Goal: Task Accomplishment & Management: Use online tool/utility

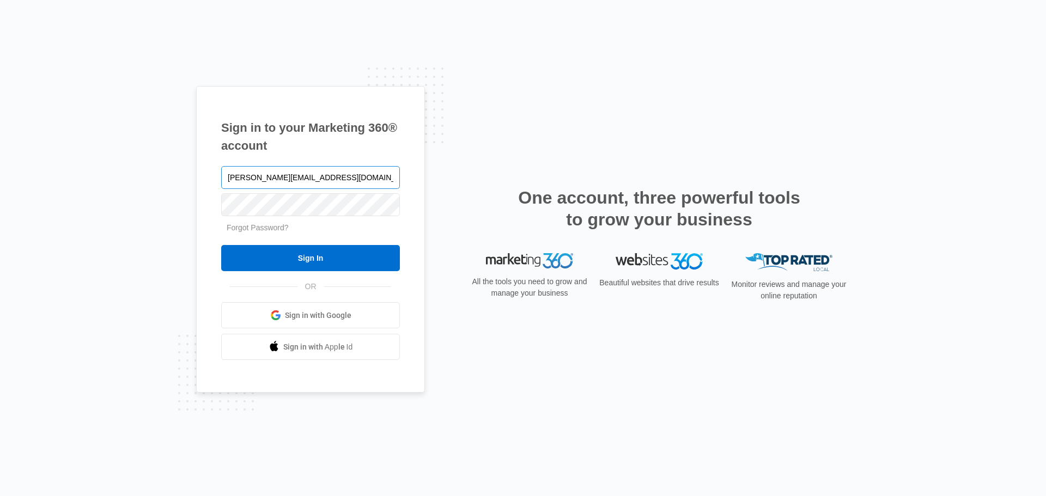
type input "[PERSON_NAME][EMAIL_ADDRESS][DOMAIN_NAME]"
click at [221, 245] on input "Sign In" at bounding box center [310, 258] width 179 height 26
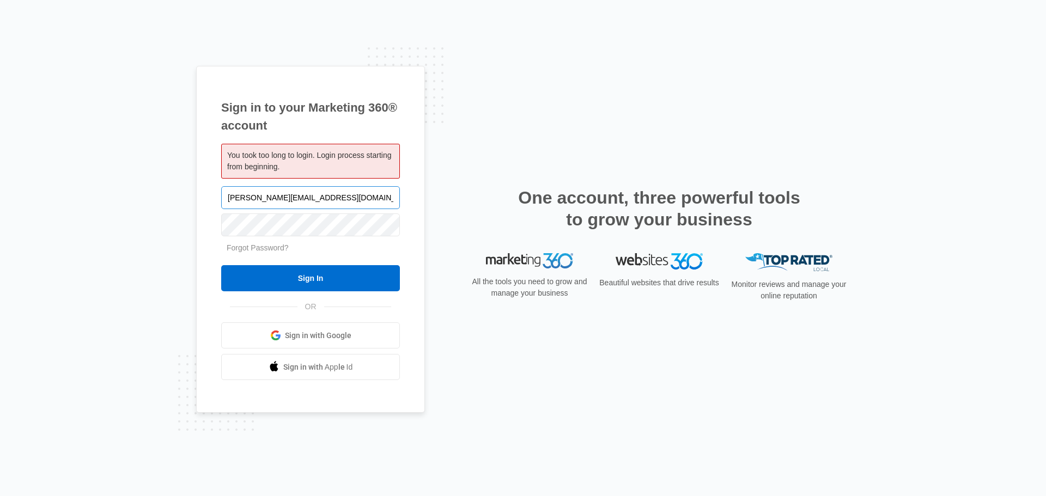
type input "Margarita@integrityel.com"
click at [221, 265] on input "Sign In" at bounding box center [310, 278] width 179 height 26
click at [289, 265] on form "Margarita@integrityel.com Forgot Password? Sign In" at bounding box center [310, 238] width 179 height 108
click at [0, 204] on html "Sign in to your Marketing 360® account You took too long to login. Login proces…" at bounding box center [523, 248] width 1046 height 496
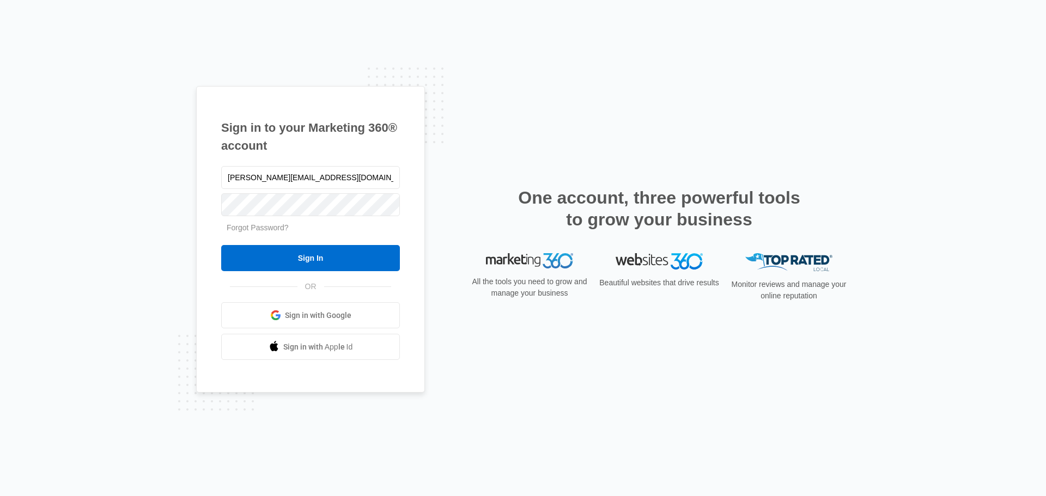
type input "[PERSON_NAME][EMAIL_ADDRESS][DOMAIN_NAME]"
click at [221, 245] on input "Sign In" at bounding box center [310, 258] width 179 height 26
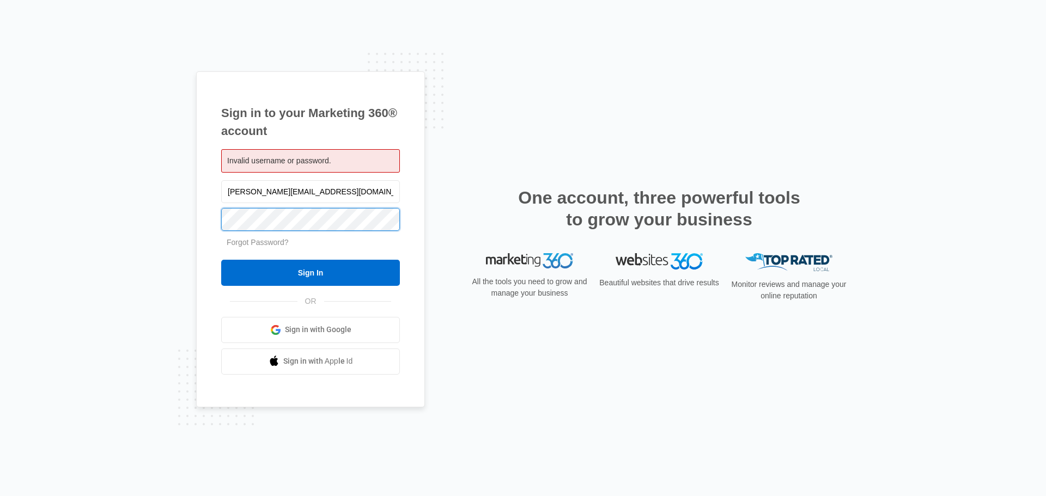
click at [221, 260] on input "Sign In" at bounding box center [310, 273] width 179 height 26
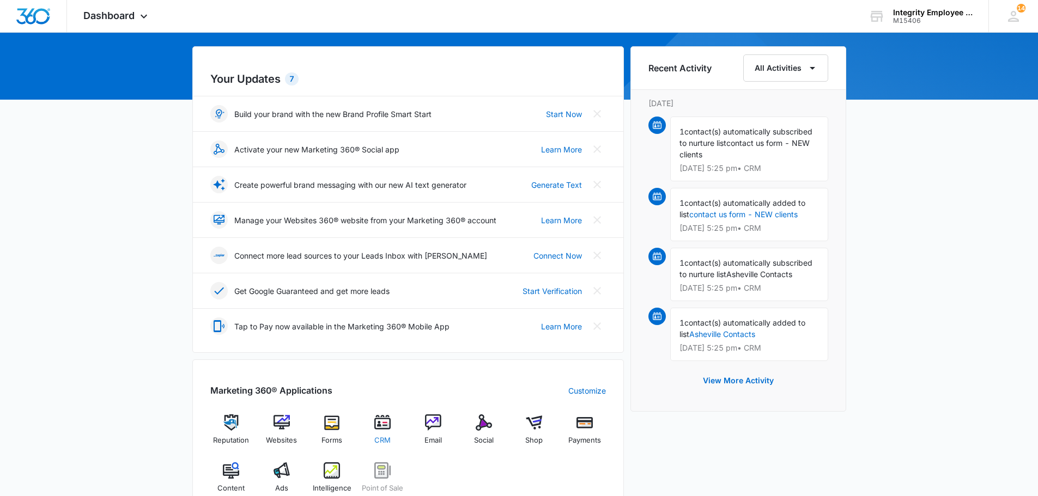
scroll to position [109, 0]
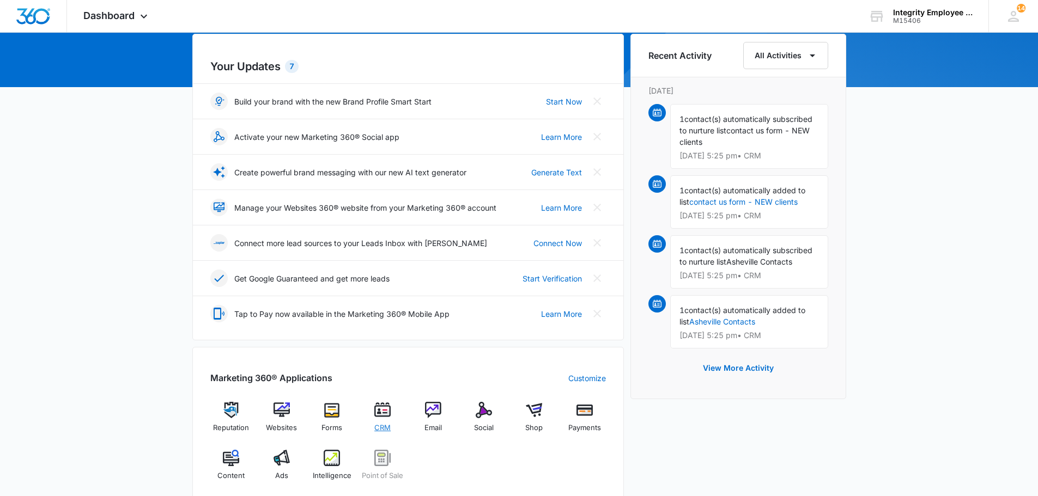
click at [375, 429] on span "CRM" at bounding box center [382, 428] width 16 height 11
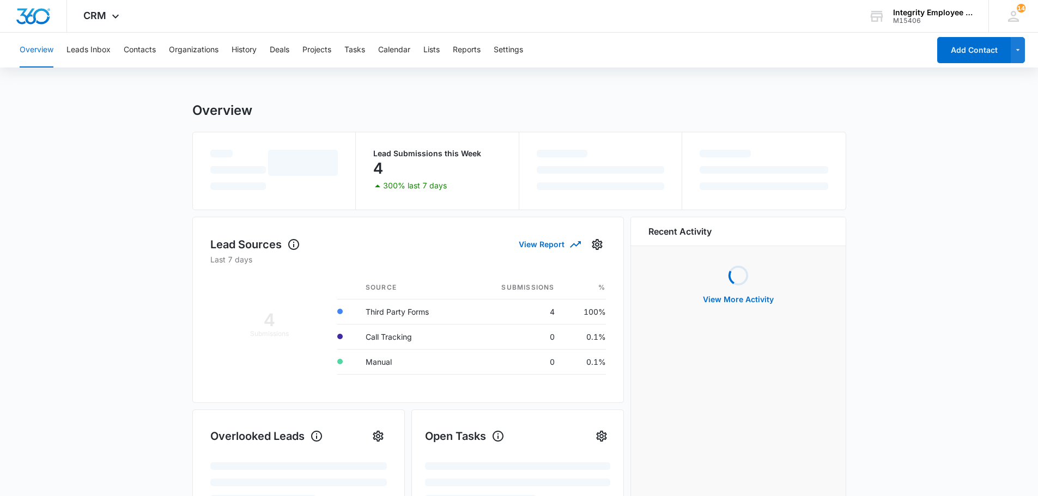
click at [377, 48] on div "Overview Leads Inbox Contacts Organizations History Deals Projects Tasks Calend…" at bounding box center [471, 50] width 917 height 35
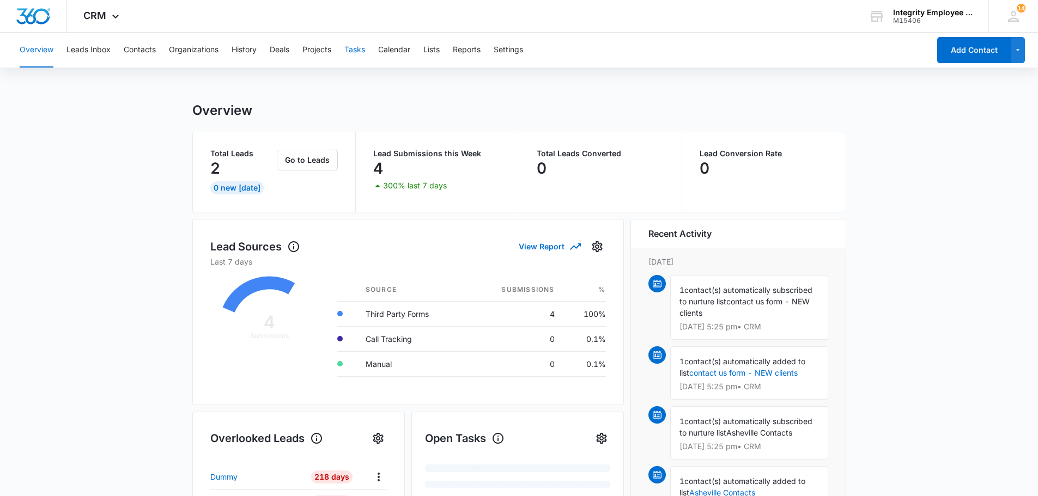
click at [350, 46] on button "Tasks" at bounding box center [354, 50] width 21 height 35
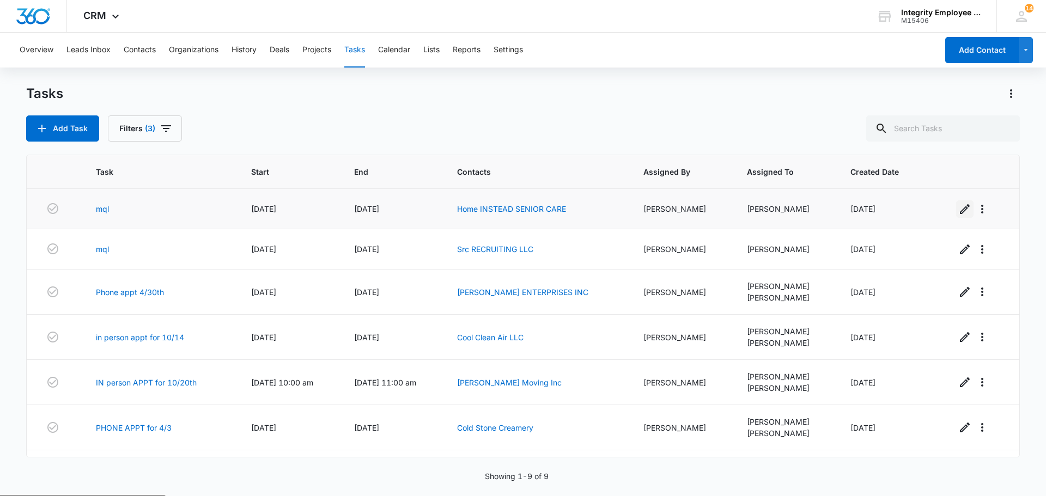
click at [959, 210] on icon "button" at bounding box center [965, 209] width 13 height 13
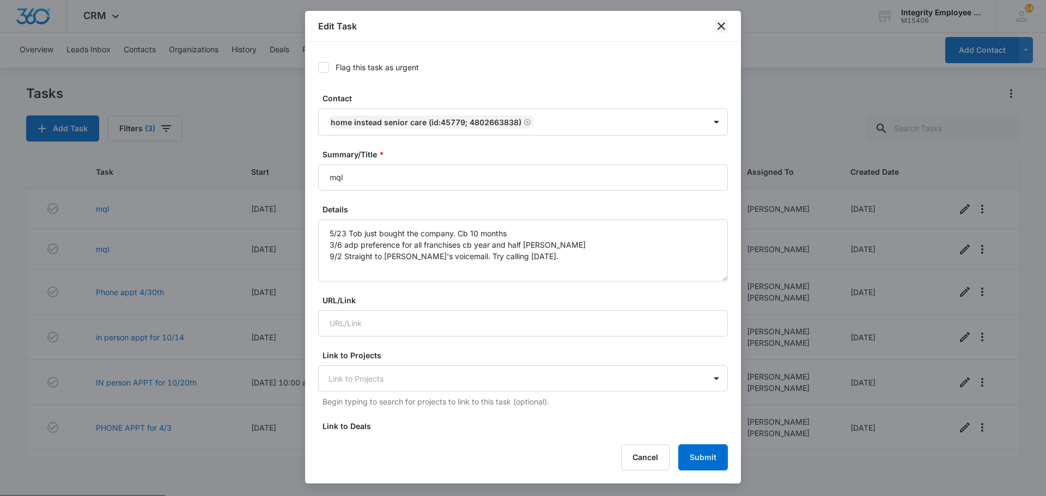
click at [720, 30] on icon "close" at bounding box center [721, 26] width 13 height 13
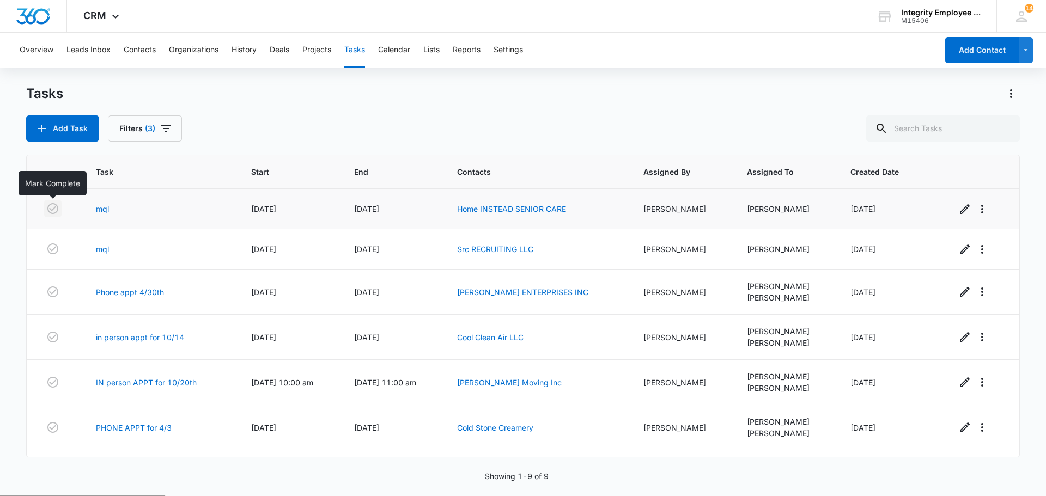
click at [49, 205] on icon "button" at bounding box center [52, 208] width 11 height 11
click at [959, 245] on icon "button" at bounding box center [965, 249] width 13 height 13
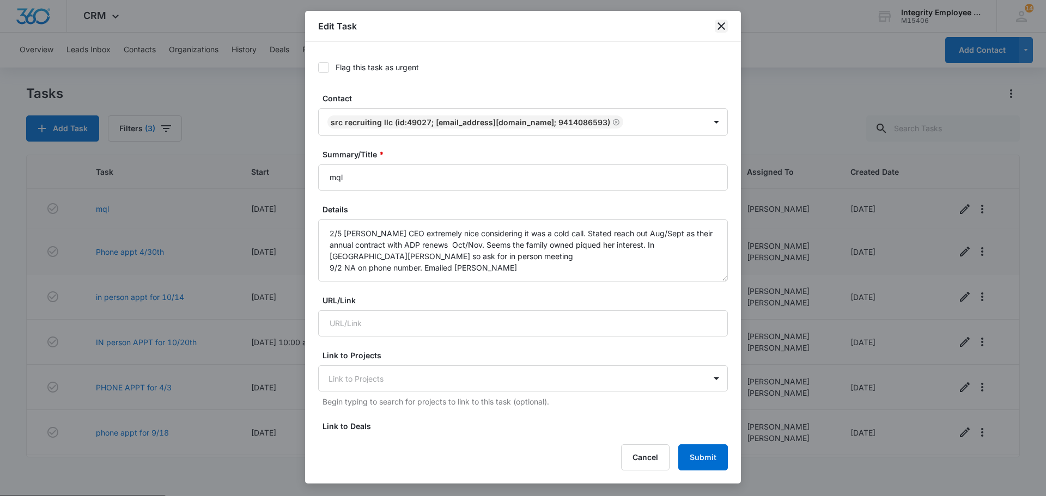
click at [722, 28] on icon "close" at bounding box center [721, 26] width 13 height 13
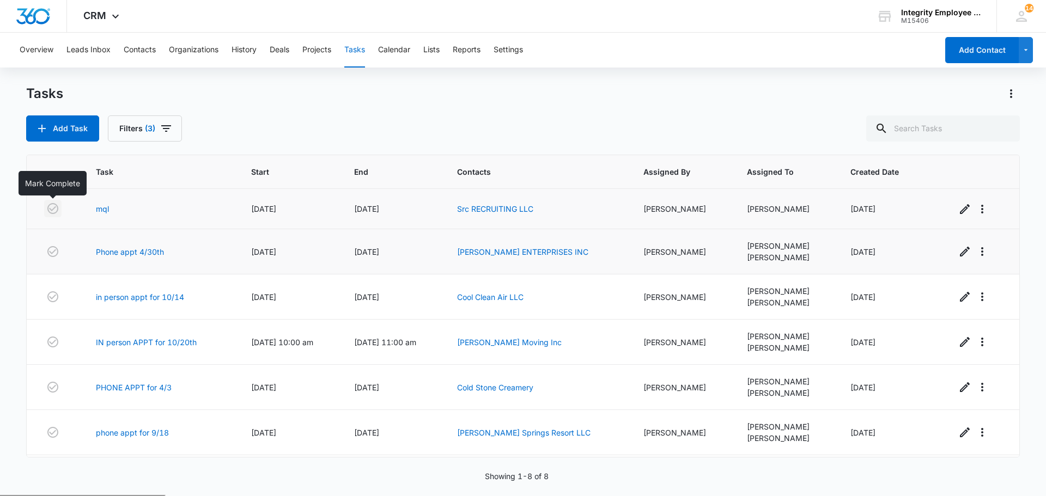
click at [47, 209] on icon "button" at bounding box center [52, 208] width 13 height 13
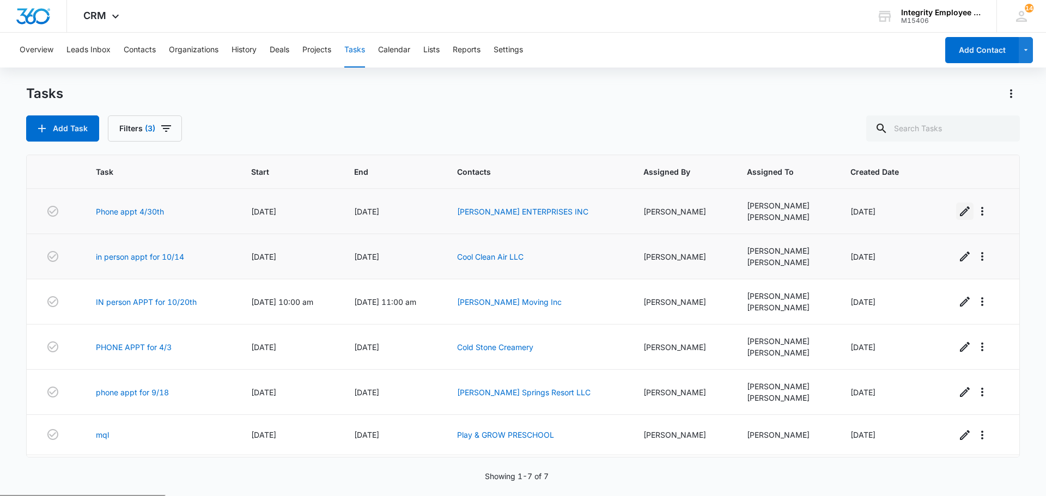
click at [960, 213] on icon "button" at bounding box center [965, 211] width 13 height 13
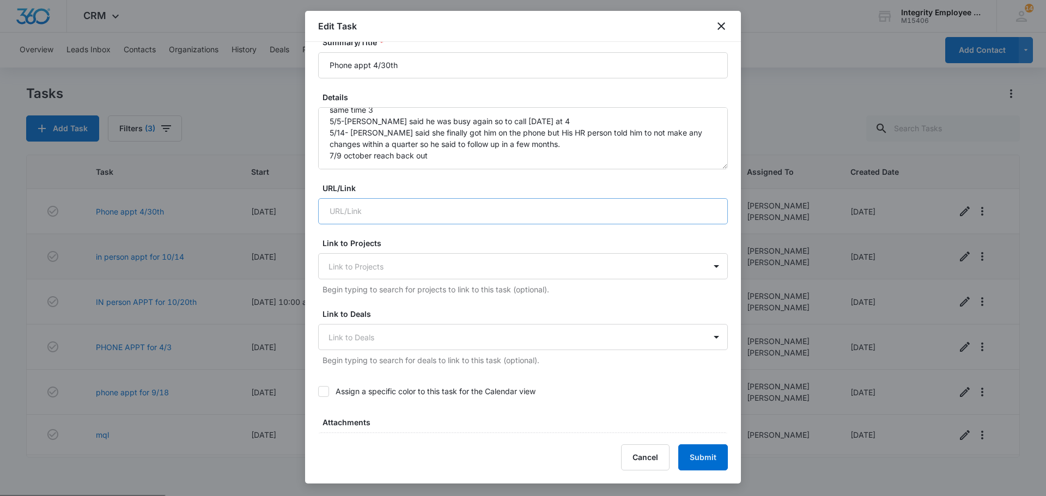
scroll to position [109, 0]
click at [516, 153] on textarea "4/28-got this off brevard june list. spoke with owner [PERSON_NAME] he said dba…" at bounding box center [523, 142] width 410 height 62
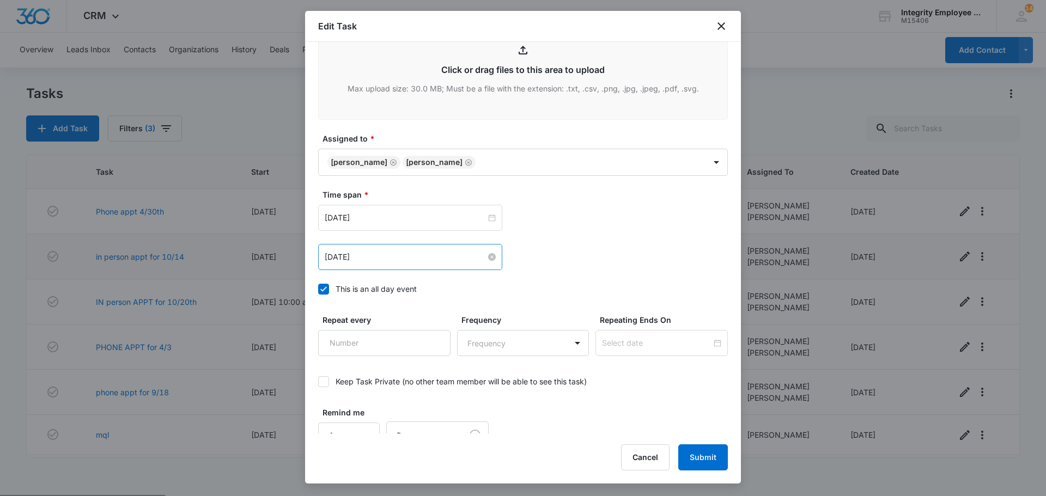
scroll to position [535, 0]
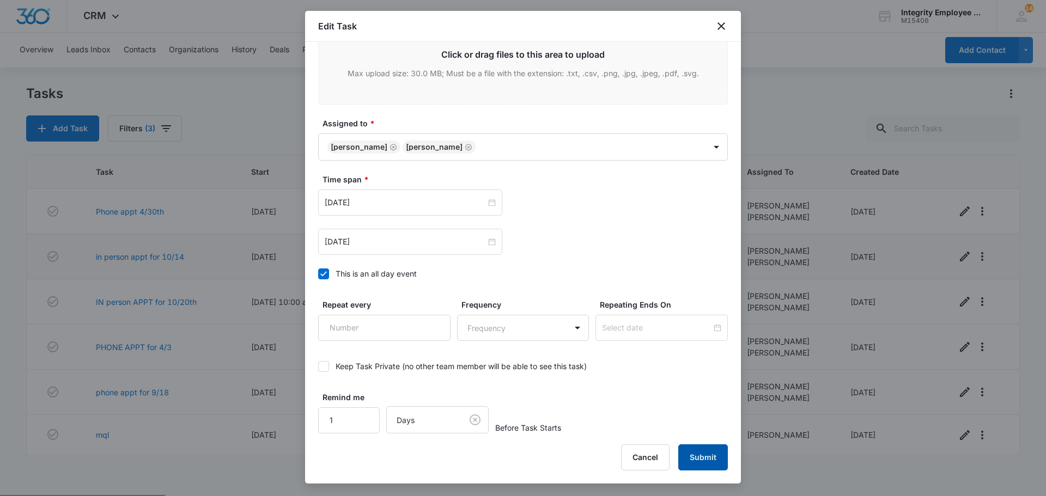
type textarea "4/28-got this off brevard june list. spoke with owner [PERSON_NAME] he said dba…"
click at [707, 460] on button "Submit" at bounding box center [703, 458] width 50 height 26
